Goal: Transaction & Acquisition: Purchase product/service

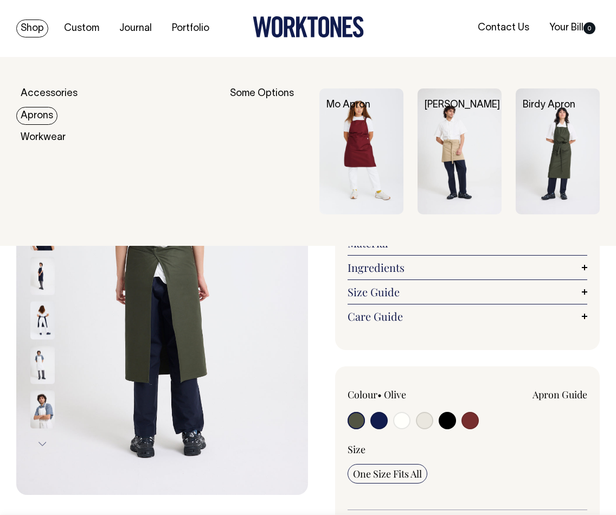
click at [44, 119] on link "Aprons" at bounding box center [36, 116] width 41 height 18
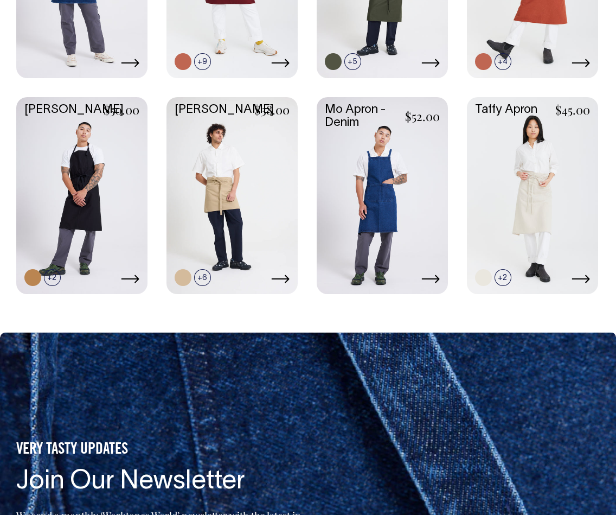
scroll to position [445, 0]
click at [220, 177] on link at bounding box center [232, 194] width 131 height 195
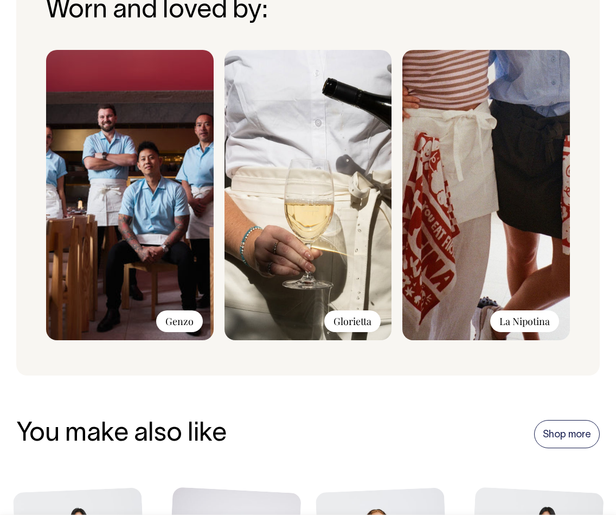
scroll to position [928, 0]
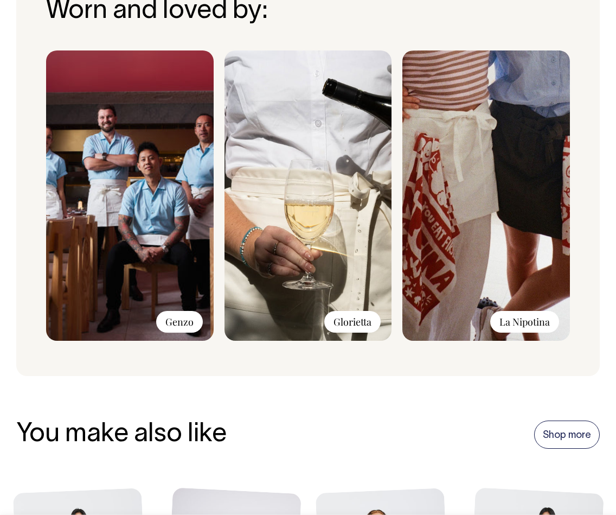
click at [461, 276] on img at bounding box center [487, 195] width 168 height 290
click at [533, 311] on div "La Nipotina" at bounding box center [524, 322] width 69 height 22
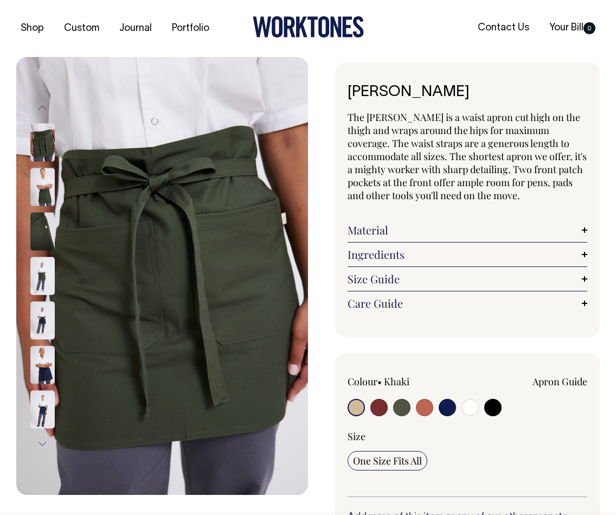
scroll to position [0, 0]
click at [424, 405] on input "radio" at bounding box center [424, 407] width 17 height 17
radio input "true"
select select "Rust"
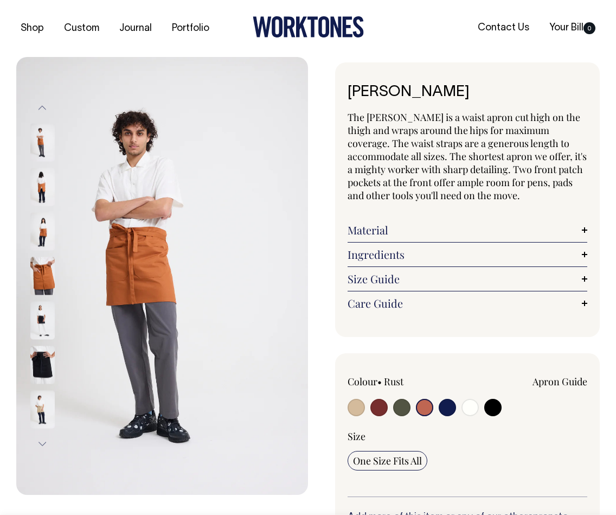
click at [382, 411] on input "radio" at bounding box center [379, 407] width 17 height 17
radio input "true"
select select "Burgundy"
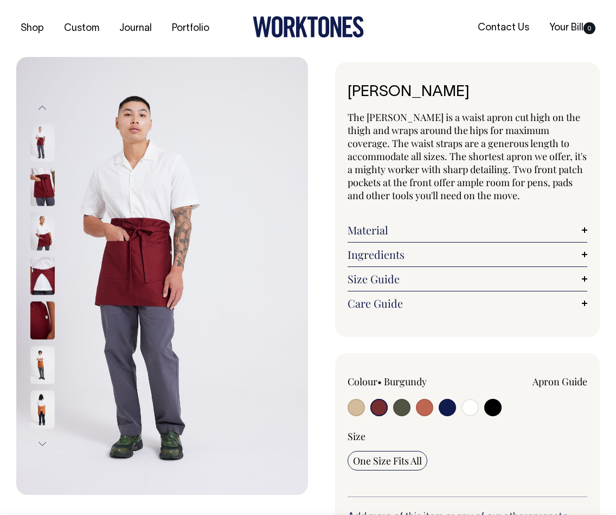
click at [400, 410] on input "radio" at bounding box center [401, 407] width 17 height 17
radio input "true"
radio input "false"
select select "Olive"
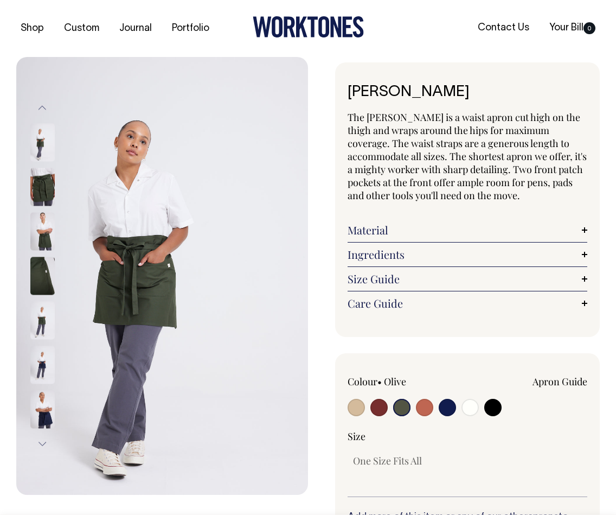
click at [444, 413] on input "radio" at bounding box center [447, 407] width 17 height 17
radio input "true"
select select "Dark Navy"
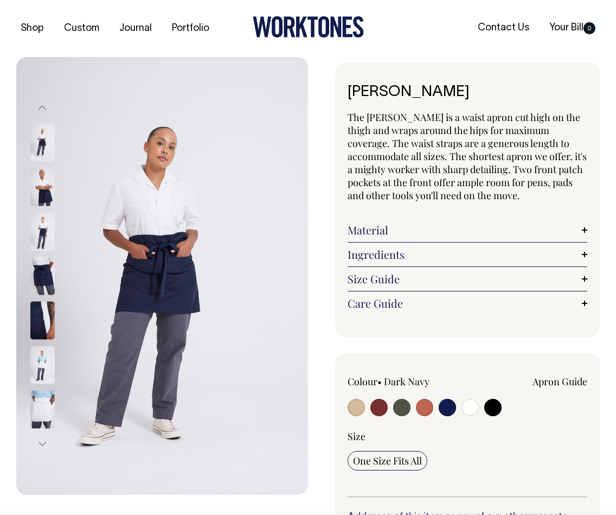
click at [377, 404] on input "radio" at bounding box center [379, 407] width 17 height 17
radio input "true"
select select "Burgundy"
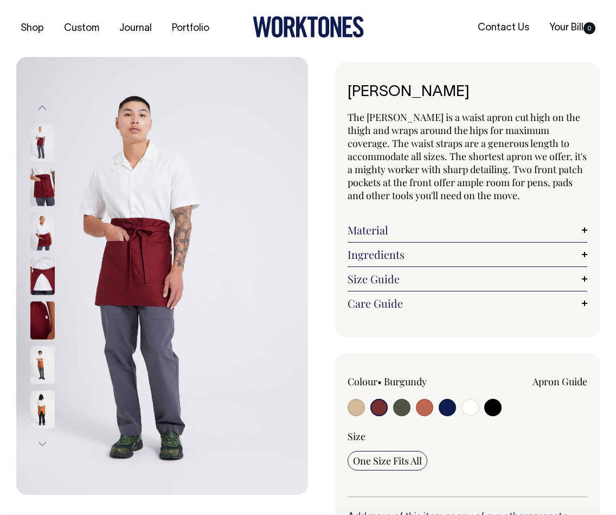
click at [352, 410] on input "radio" at bounding box center [356, 407] width 17 height 17
radio input "true"
select select "Khaki"
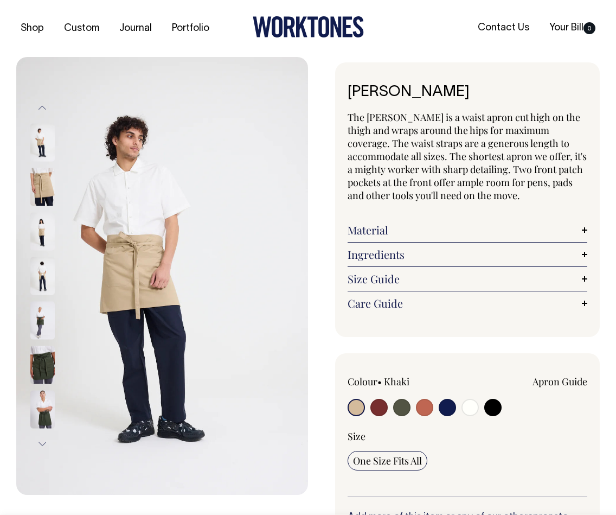
click at [381, 408] on input "radio" at bounding box center [379, 407] width 17 height 17
radio input "true"
select select "Burgundy"
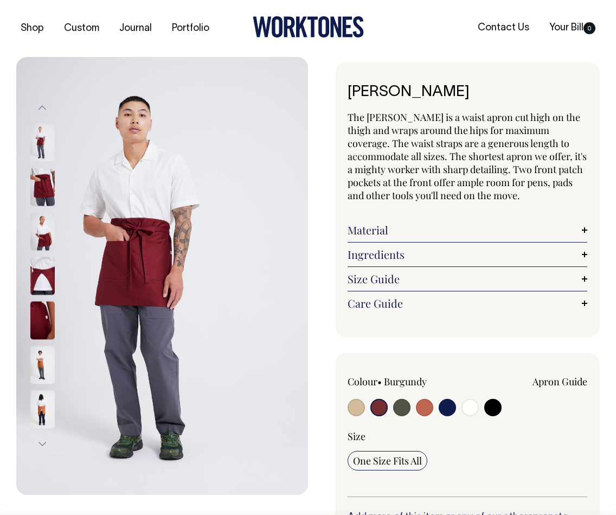
click at [503, 407] on div "Apron Guide" at bounding box center [516, 393] width 144 height 36
click at [425, 410] on input "radio" at bounding box center [424, 407] width 17 height 17
radio input "true"
select select "Rust"
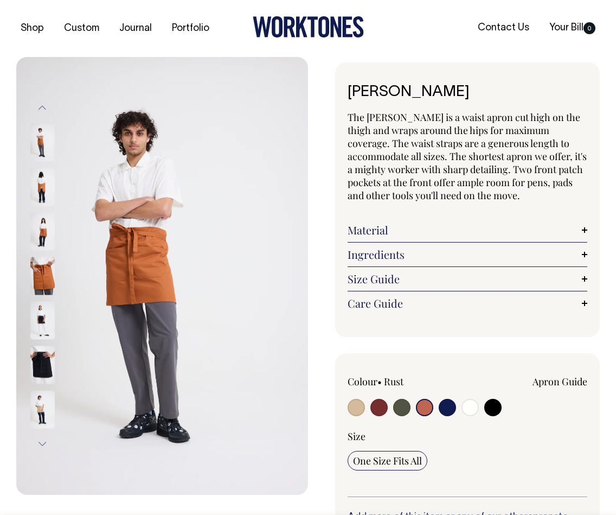
click at [400, 412] on input "radio" at bounding box center [401, 407] width 17 height 17
radio input "true"
radio input "false"
select select "Olive"
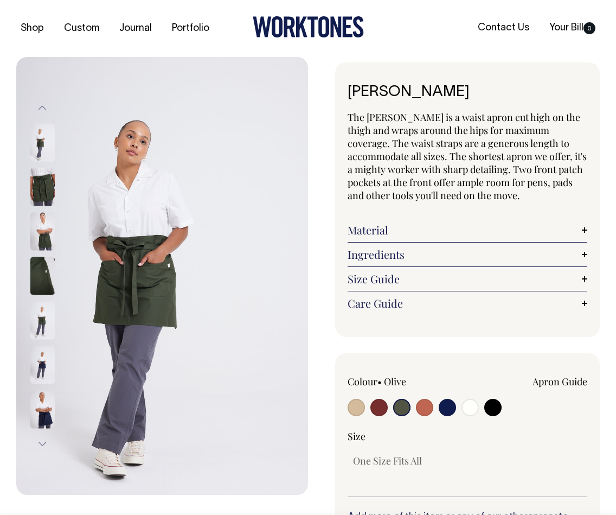
click at [475, 412] on input "radio" at bounding box center [470, 407] width 17 height 17
radio input "true"
select select "Off-White"
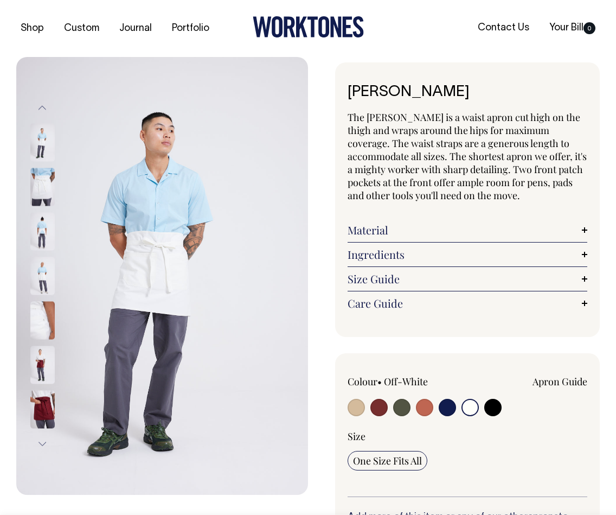
click at [489, 413] on input "radio" at bounding box center [492, 407] width 17 height 17
radio input "true"
select select "Black"
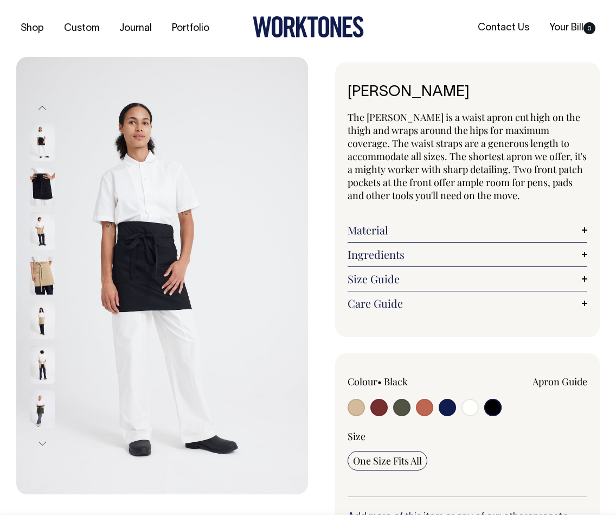
click at [450, 414] on input "radio" at bounding box center [447, 407] width 17 height 17
radio input "true"
select select "Dark Navy"
